Goal: Information Seeking & Learning: Learn about a topic

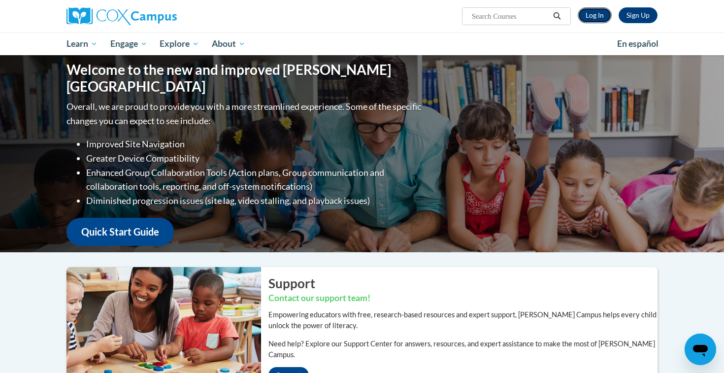
click at [597, 17] on link "Log In" at bounding box center [595, 15] width 34 height 16
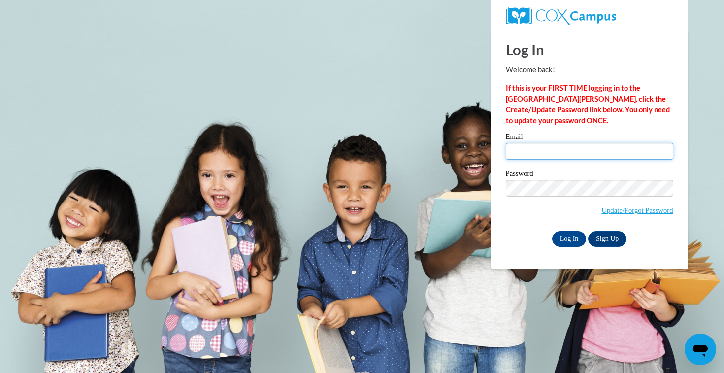
click at [549, 157] on input "Email" at bounding box center [590, 151] width 168 height 17
type input "alabelle@waukesha.k12.wi.us"
click at [552, 231] on input "Log In" at bounding box center [569, 239] width 34 height 16
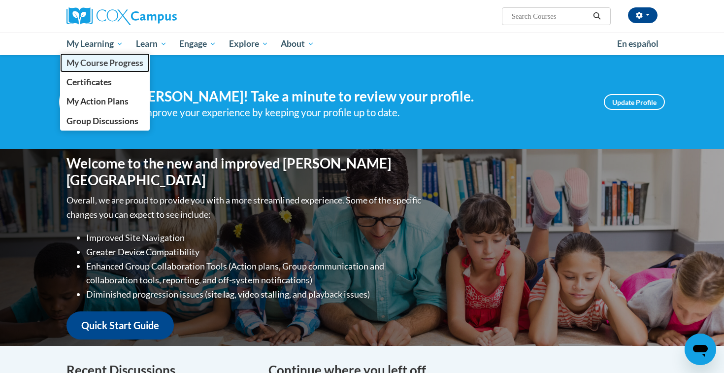
click at [94, 58] on span "My Course Progress" at bounding box center [105, 63] width 77 height 10
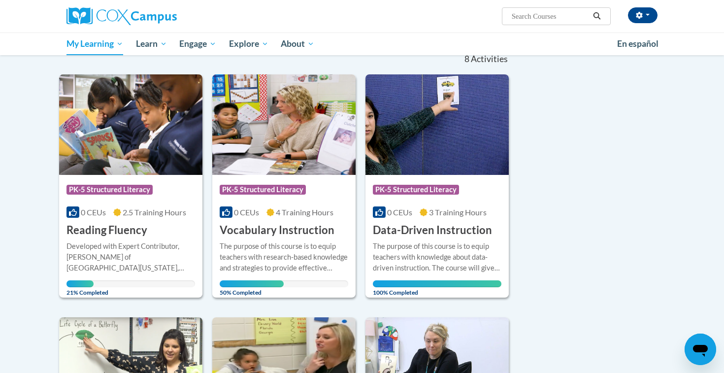
scroll to position [104, 0]
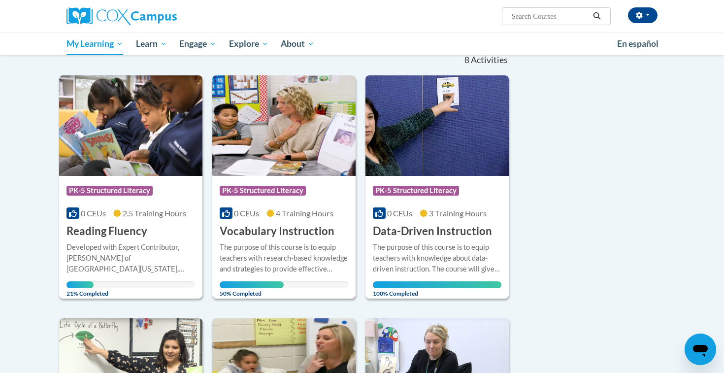
click at [260, 236] on h3 "Vocabulary Instruction" at bounding box center [277, 231] width 115 height 15
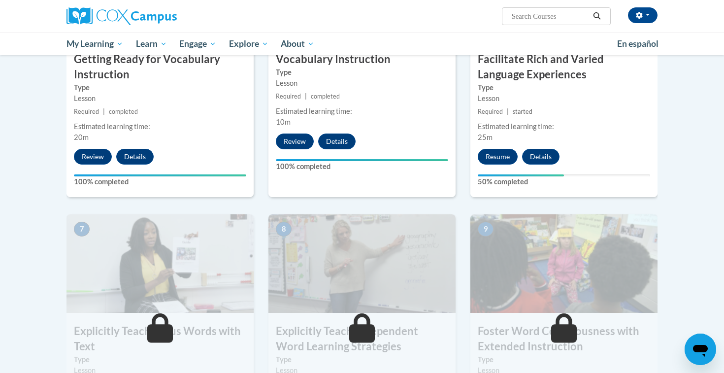
scroll to position [588, 0]
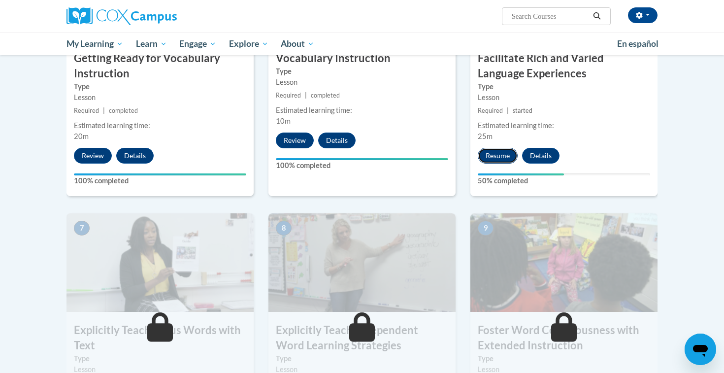
click at [495, 160] on button "Resume" at bounding box center [498, 156] width 40 height 16
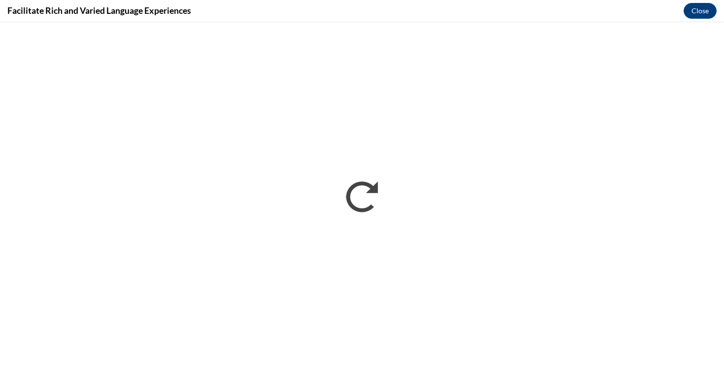
scroll to position [0, 0]
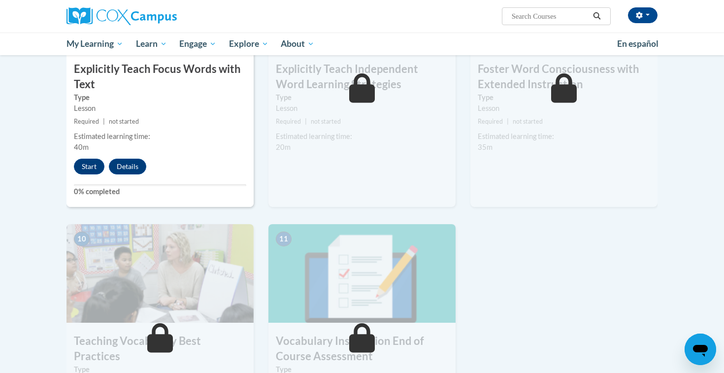
scroll to position [846, 0]
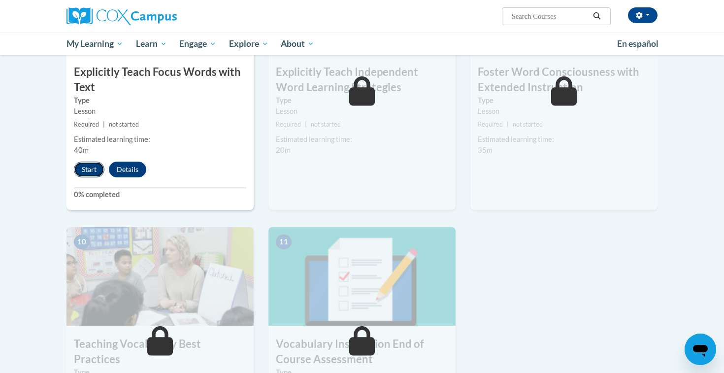
click at [80, 170] on button "Start" at bounding box center [89, 170] width 31 height 16
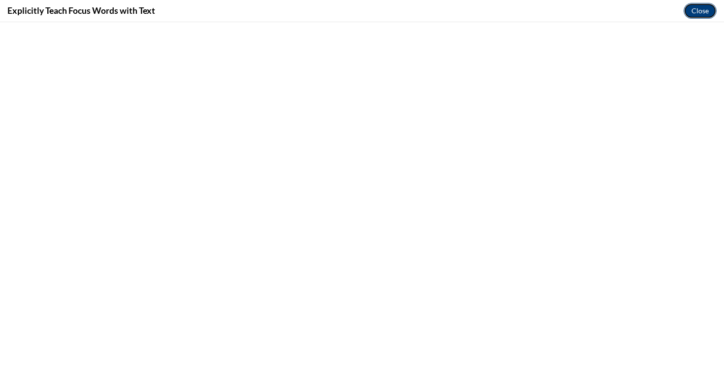
click at [698, 8] on button "Close" at bounding box center [700, 11] width 33 height 16
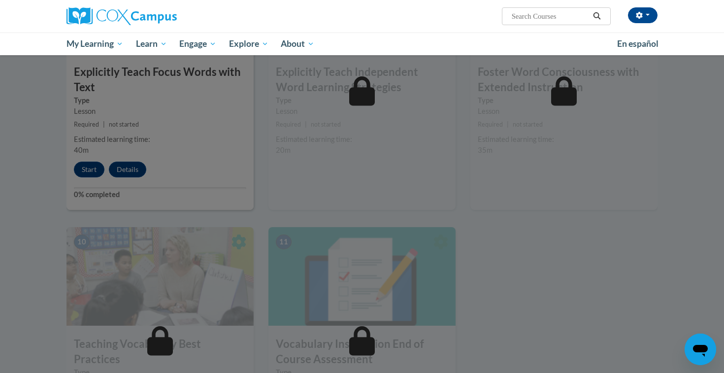
click at [65, 206] on div at bounding box center [362, 186] width 724 height 373
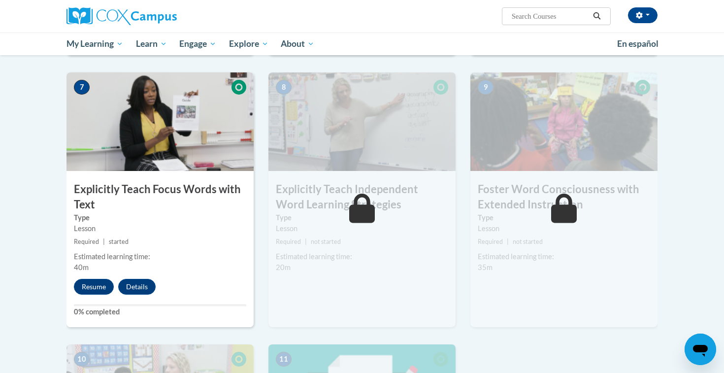
scroll to position [734, 0]
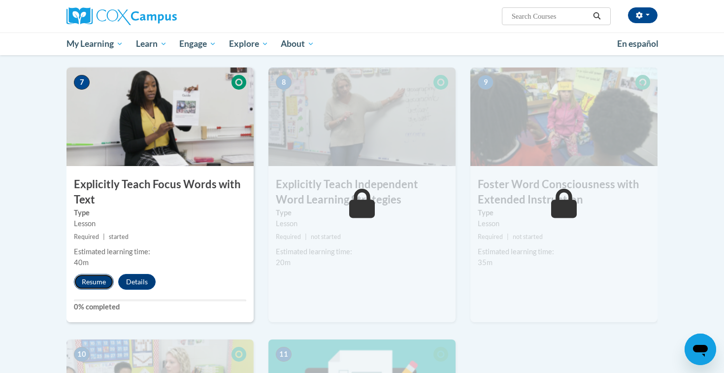
click at [90, 279] on button "Resume" at bounding box center [94, 282] width 40 height 16
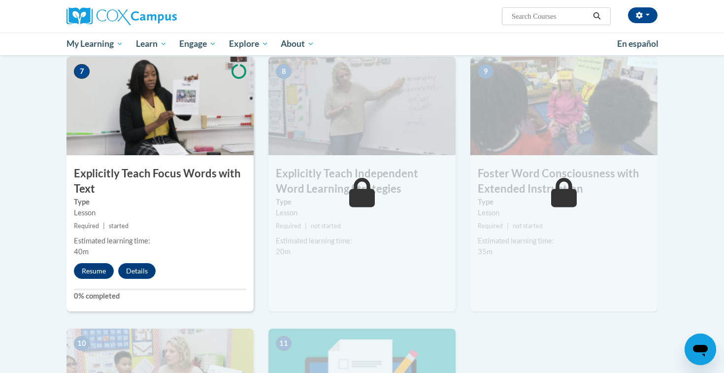
scroll to position [737, 0]
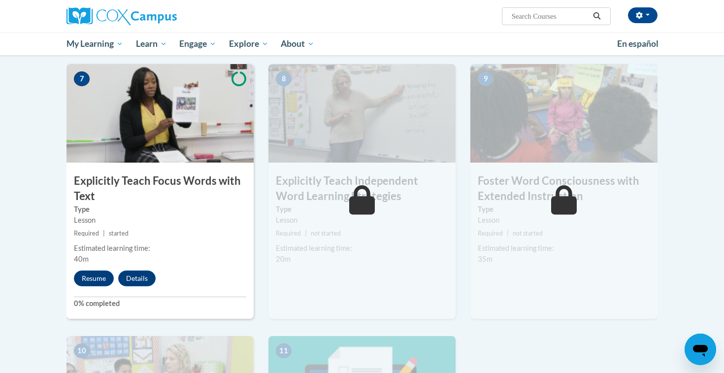
click at [107, 182] on h3 "Explicitly Teach Focus Words with Text" at bounding box center [160, 188] width 187 height 31
click at [87, 82] on span "7" at bounding box center [82, 78] width 16 height 15
click at [214, 86] on img at bounding box center [160, 113] width 187 height 99
click at [236, 81] on icon at bounding box center [239, 78] width 15 height 15
click at [112, 180] on h3 "Explicitly Teach Focus Words with Text" at bounding box center [160, 188] width 187 height 31
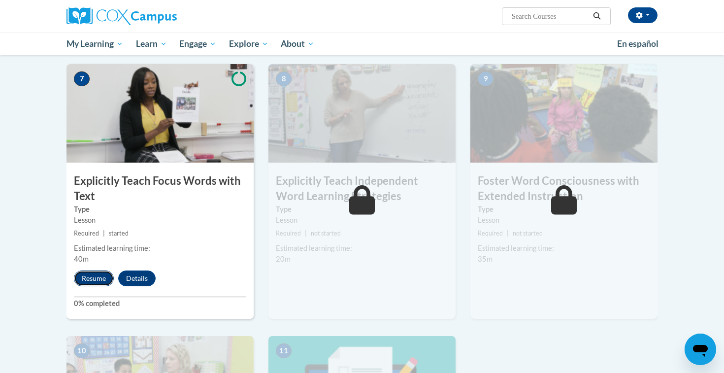
click at [92, 276] on button "Resume" at bounding box center [94, 278] width 40 height 16
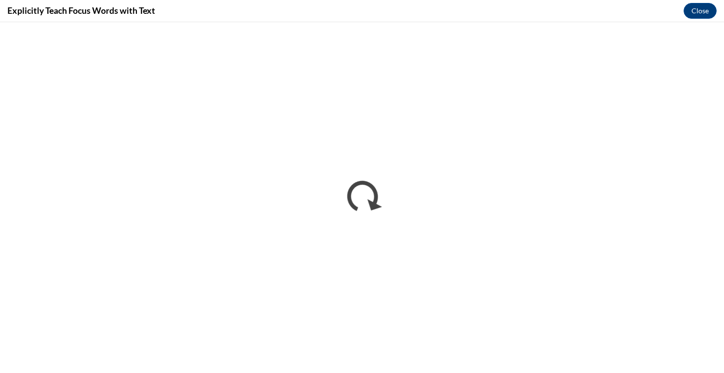
scroll to position [0, 0]
